Goal: Navigation & Orientation: Find specific page/section

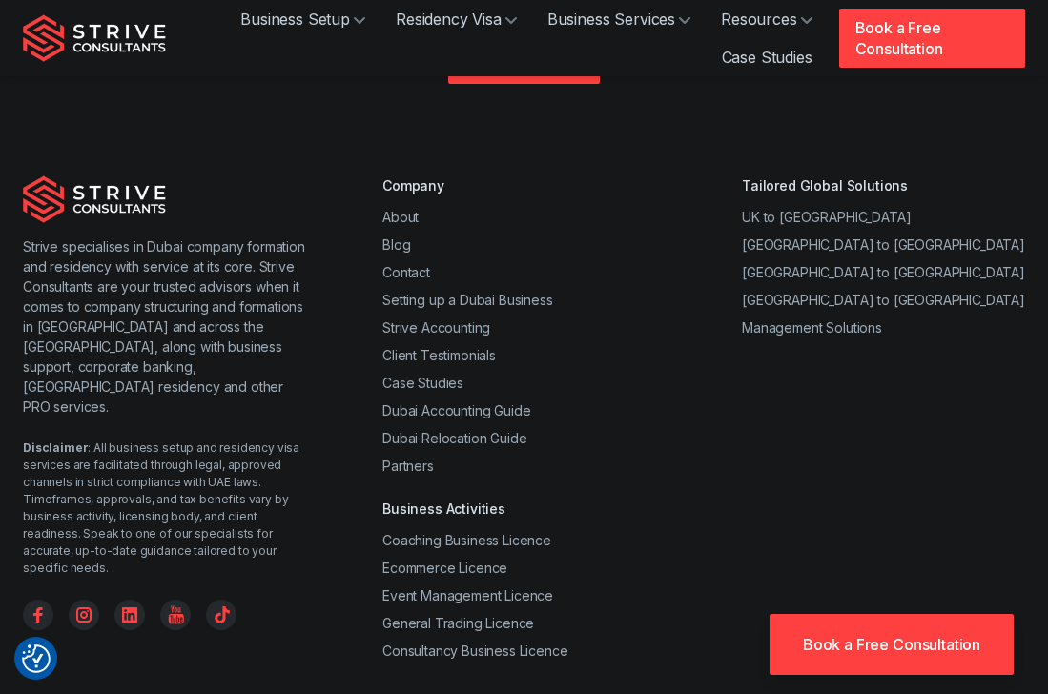
scroll to position [7579, 0]
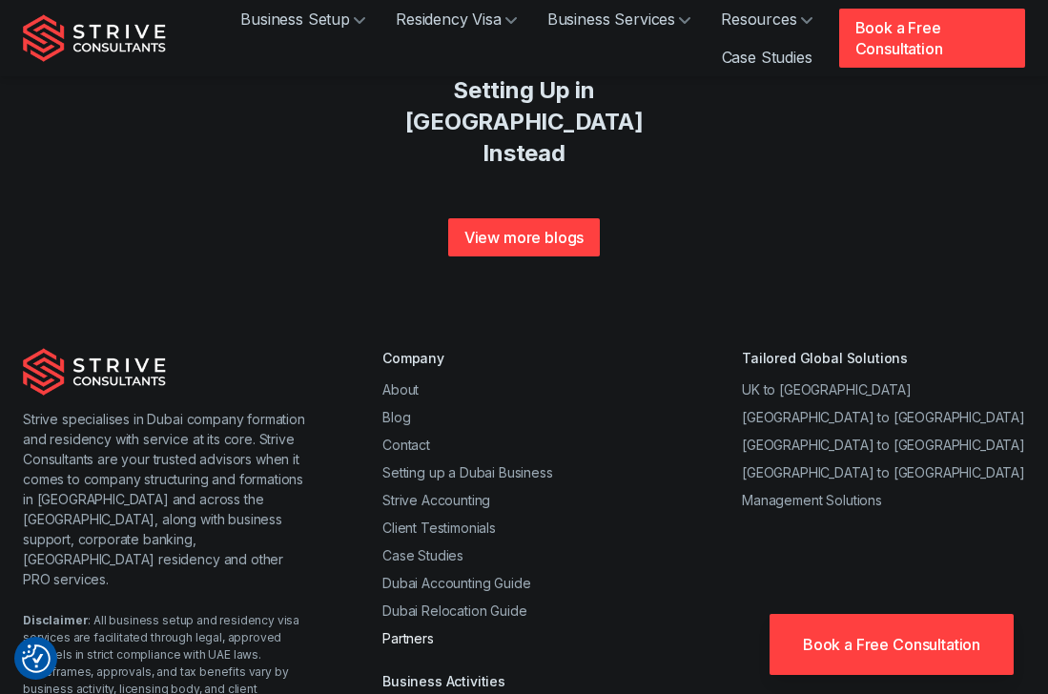
click at [405, 630] on link "Partners" at bounding box center [407, 638] width 51 height 16
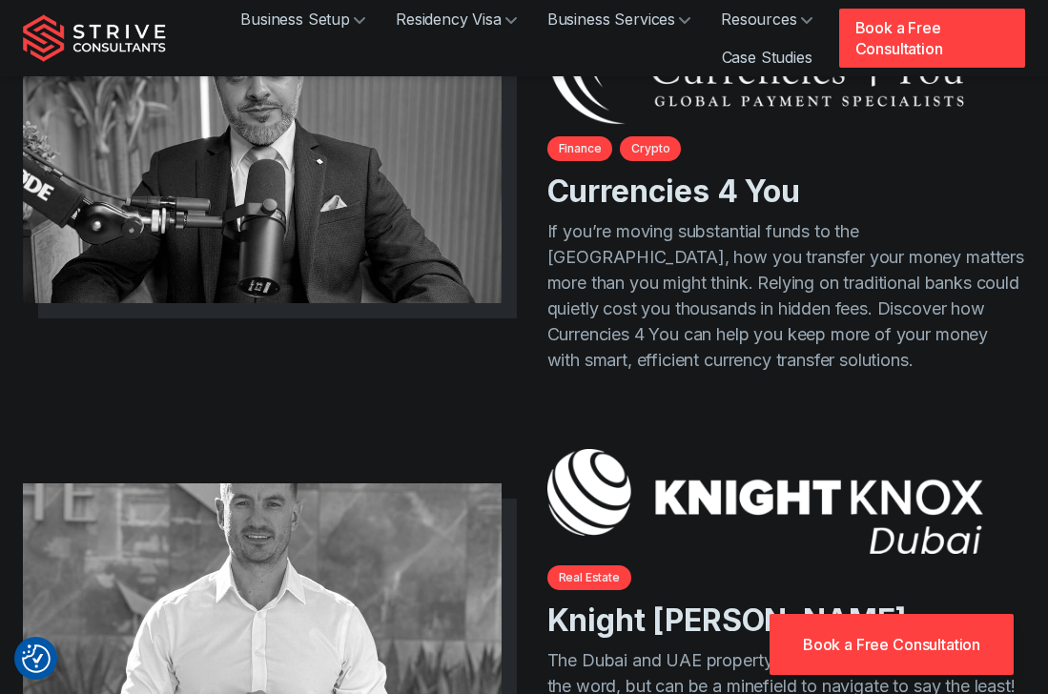
scroll to position [2524, 0]
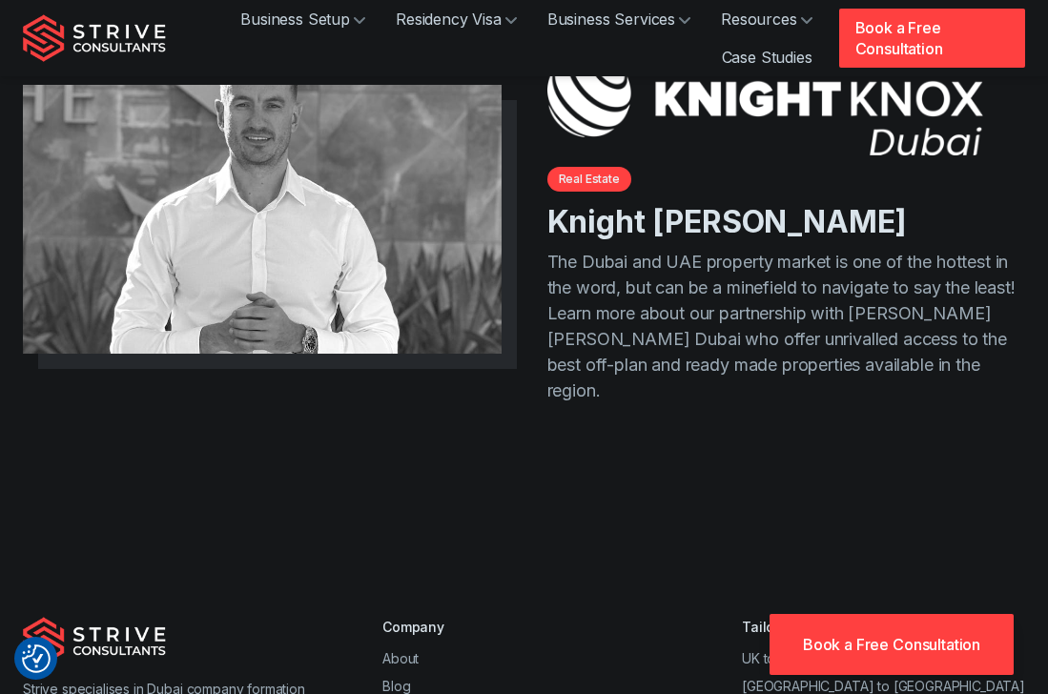
click at [405, 650] on link "About" at bounding box center [400, 658] width 36 height 16
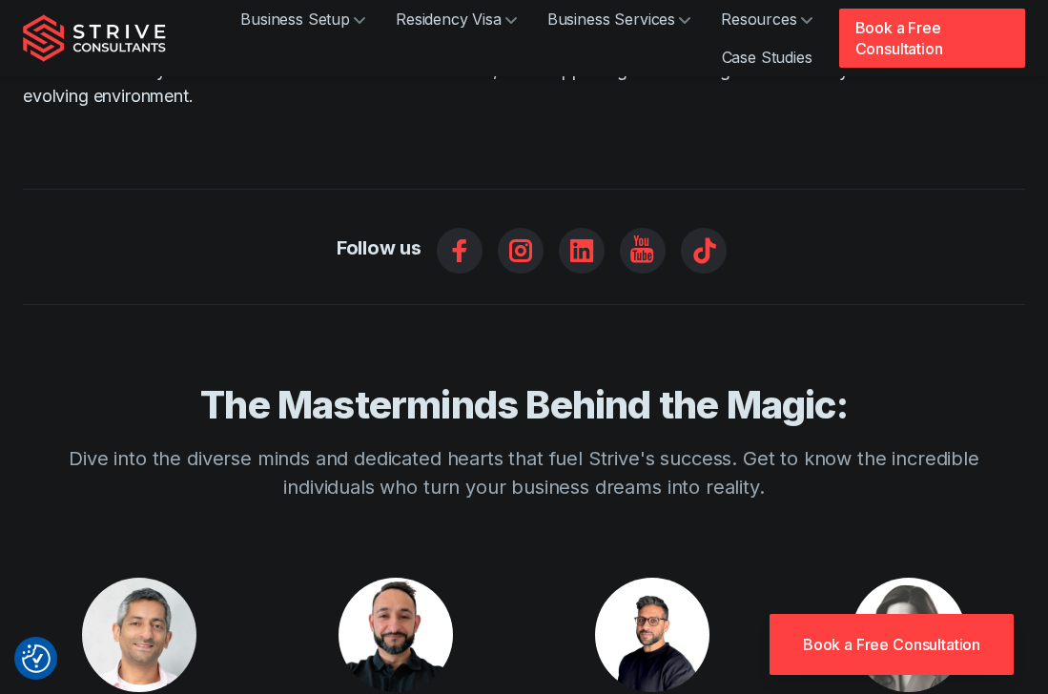
scroll to position [1782, 0]
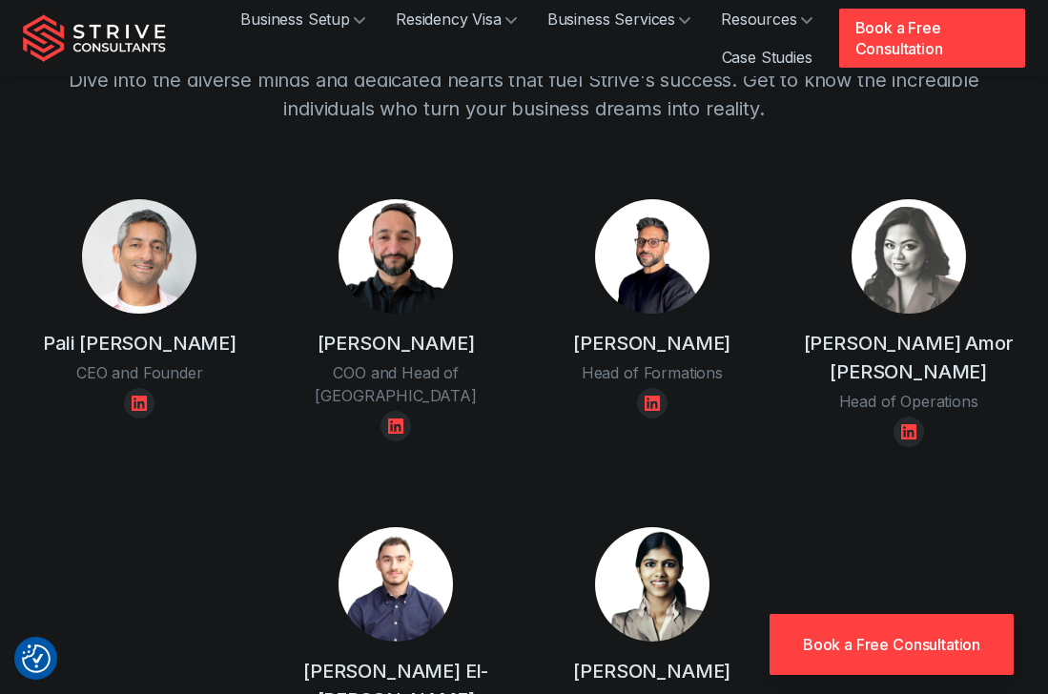
click at [939, 490] on div "[PERSON_NAME] CEO and Founder [PERSON_NAME] and Head of UK [PERSON_NAME] Head o…" at bounding box center [523, 497] width 1025 height 656
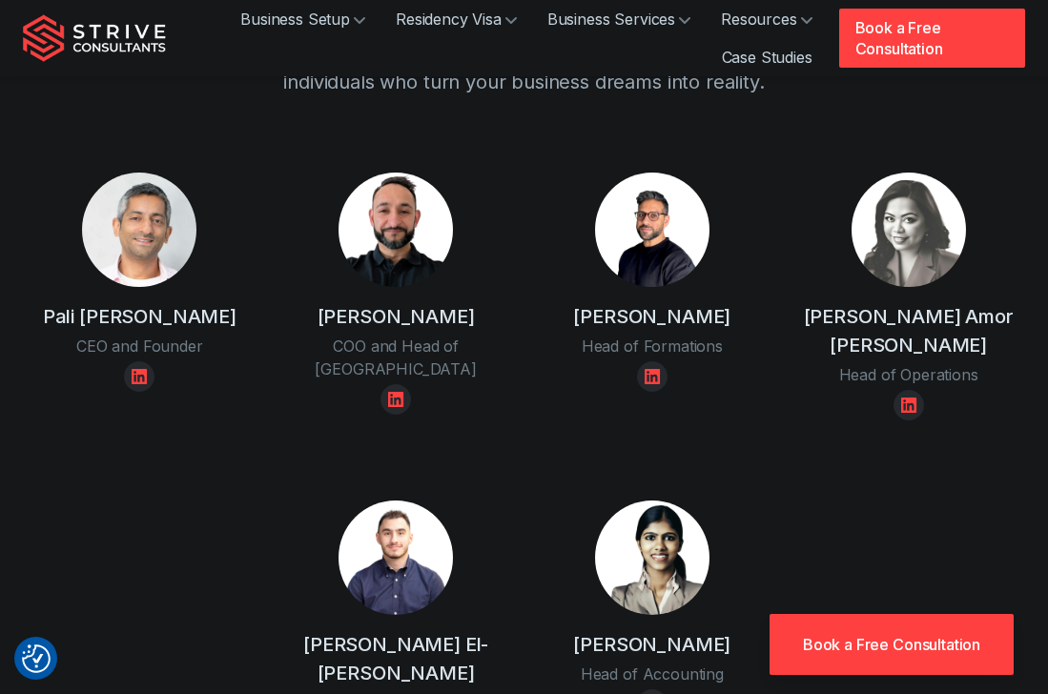
click at [939, 490] on div "[PERSON_NAME] CEO and Founder [PERSON_NAME] and Head of UK [PERSON_NAME] Head o…" at bounding box center [523, 470] width 1025 height 656
click at [384, 204] on img at bounding box center [395, 230] width 114 height 114
click at [401, 392] on icon "Linkedin" at bounding box center [395, 399] width 15 height 15
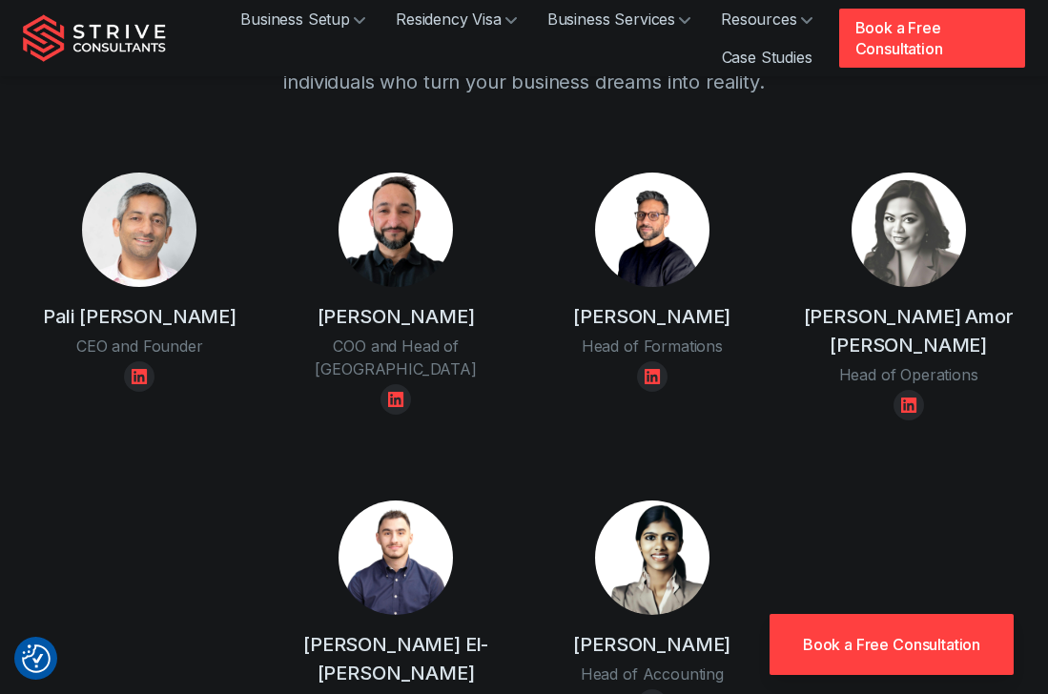
click at [270, 470] on div "[PERSON_NAME] El-[PERSON_NAME] Accounts Manager" at bounding box center [396, 624] width 256 height 309
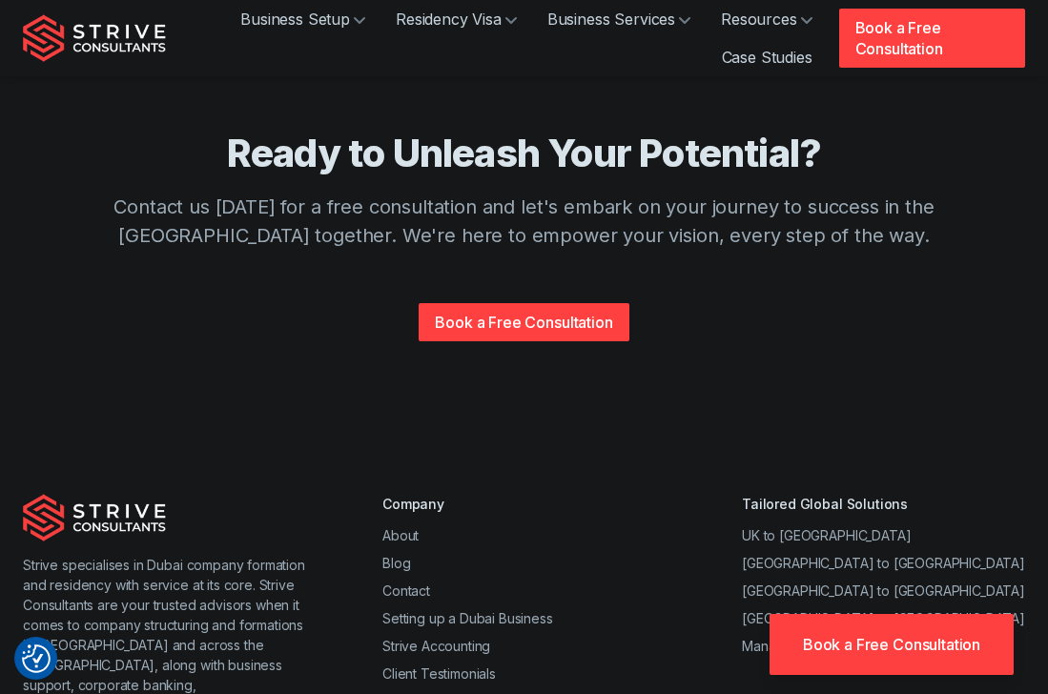
scroll to position [4133, 0]
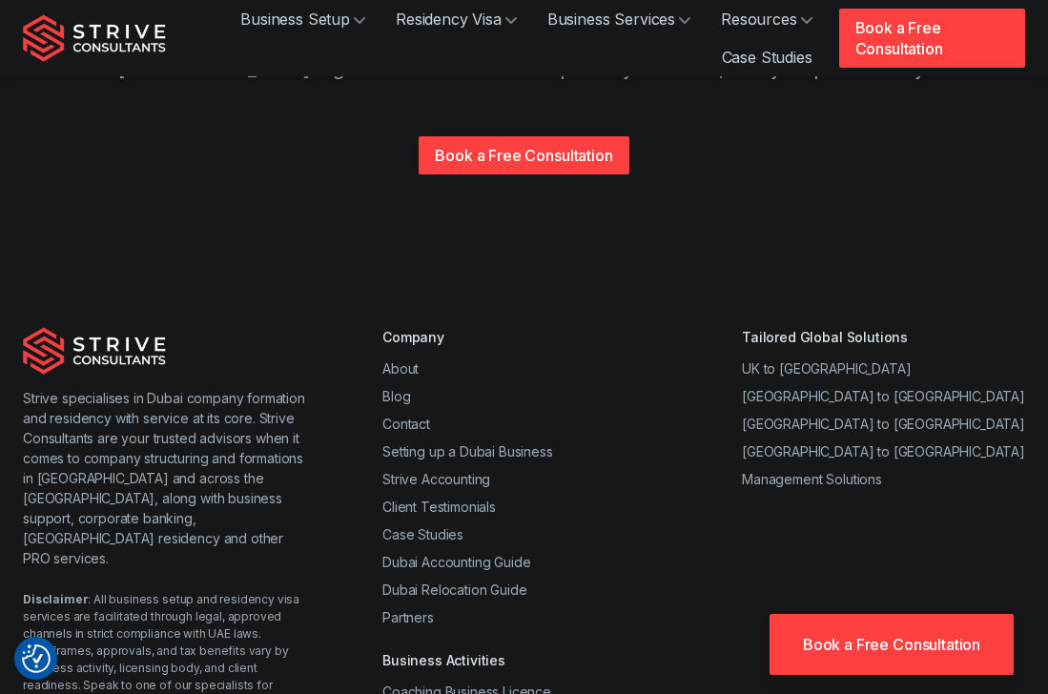
click at [793, 494] on div "Company About Blog Contact Setting up a Dubai Business Strive Accounting Client…" at bounding box center [703, 569] width 642 height 485
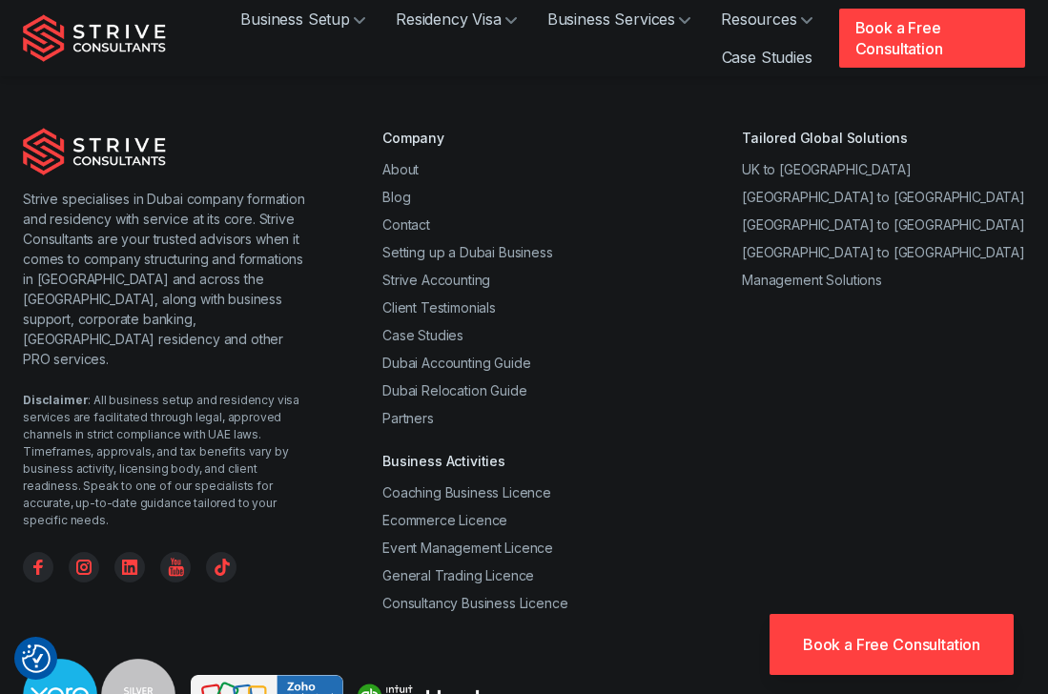
scroll to position [4338, 0]
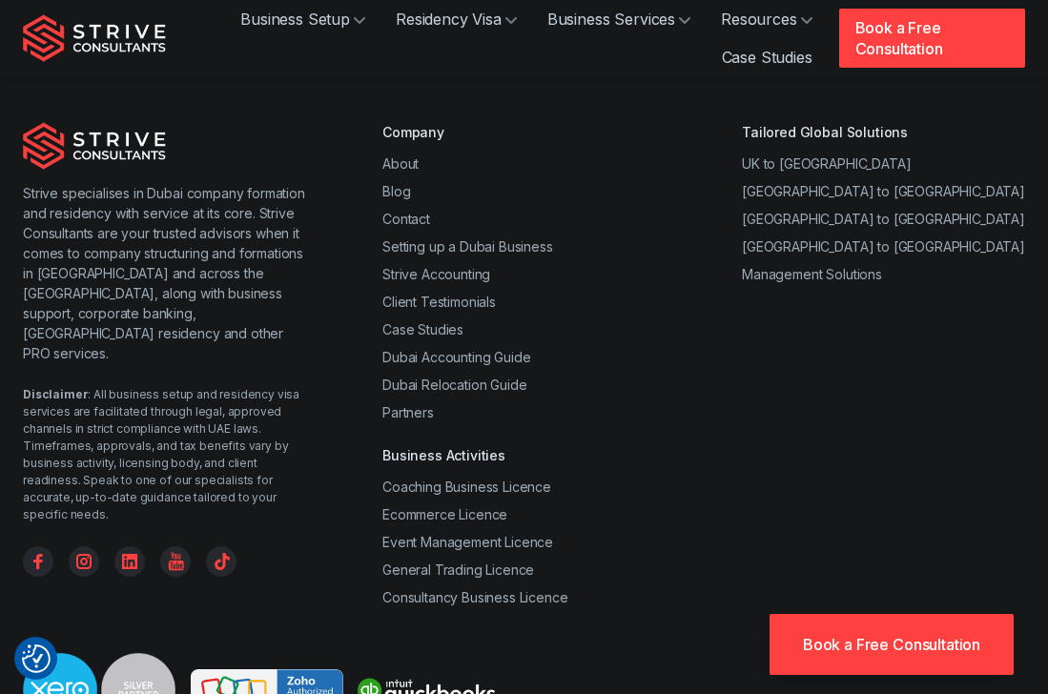
click at [785, 653] on div at bounding box center [524, 698] width 1002 height 90
click at [568, 445] on div "Business Activities Coaching Business Licence Ecommerce Licence Event Managemen…" at bounding box center [475, 526] width 186 height 162
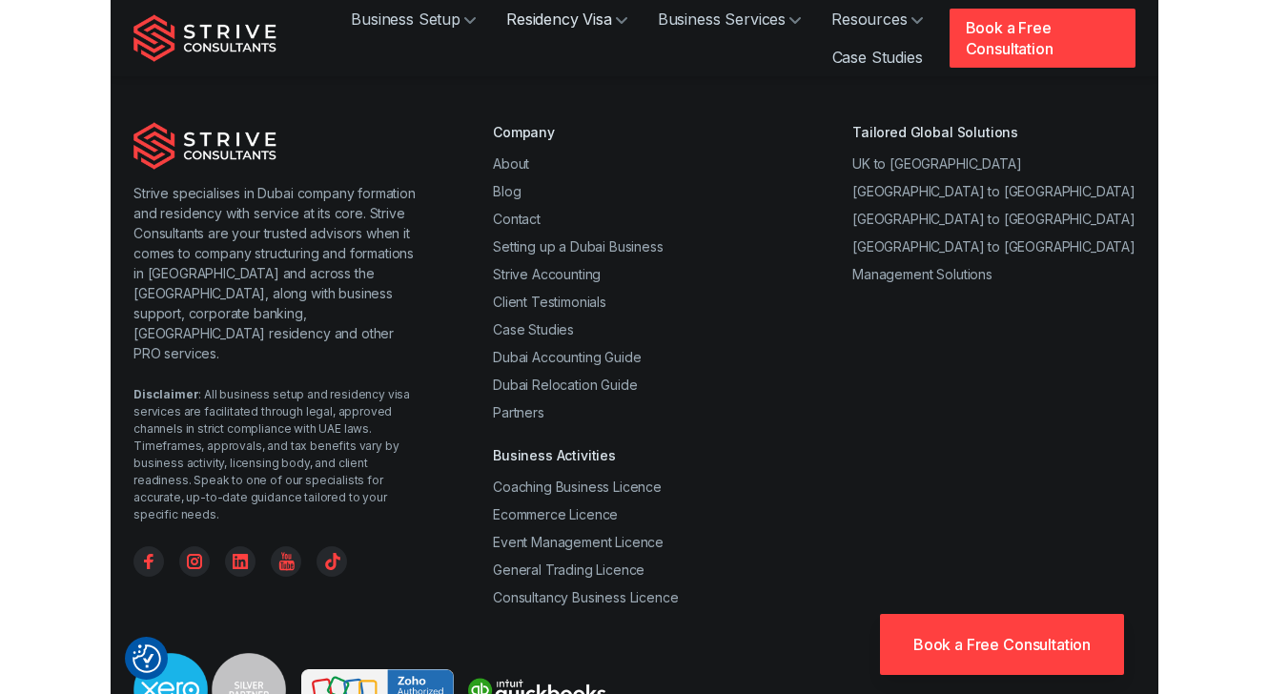
scroll to position [4019, 0]
